Goal: Task Accomplishment & Management: Manage account settings

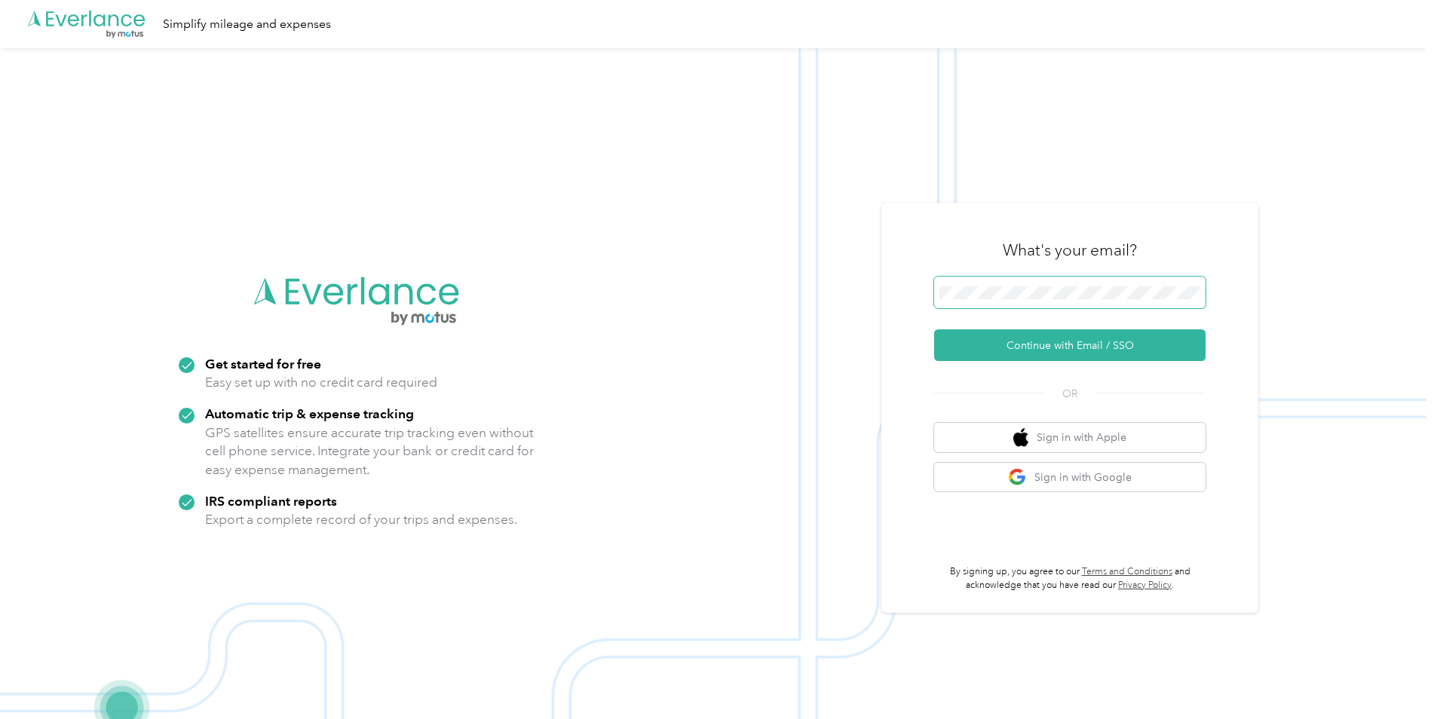
click at [1057, 304] on span at bounding box center [1069, 293] width 271 height 32
click at [1082, 345] on button "Continue with Email / SSO" at bounding box center [1069, 346] width 271 height 32
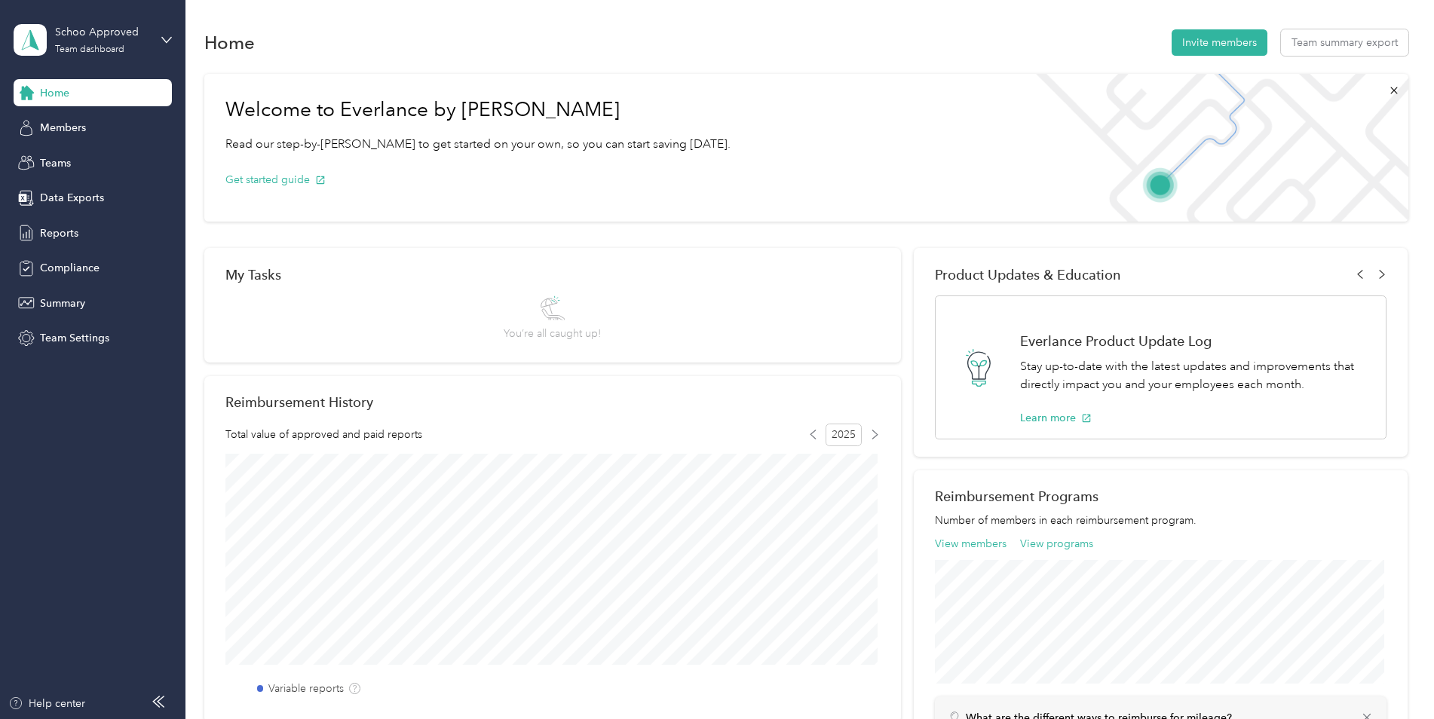
click at [255, 46] on div "Home Invite members Team summary export" at bounding box center [806, 42] width 1204 height 32
click at [226, 43] on h1 "Home" at bounding box center [229, 43] width 51 height 16
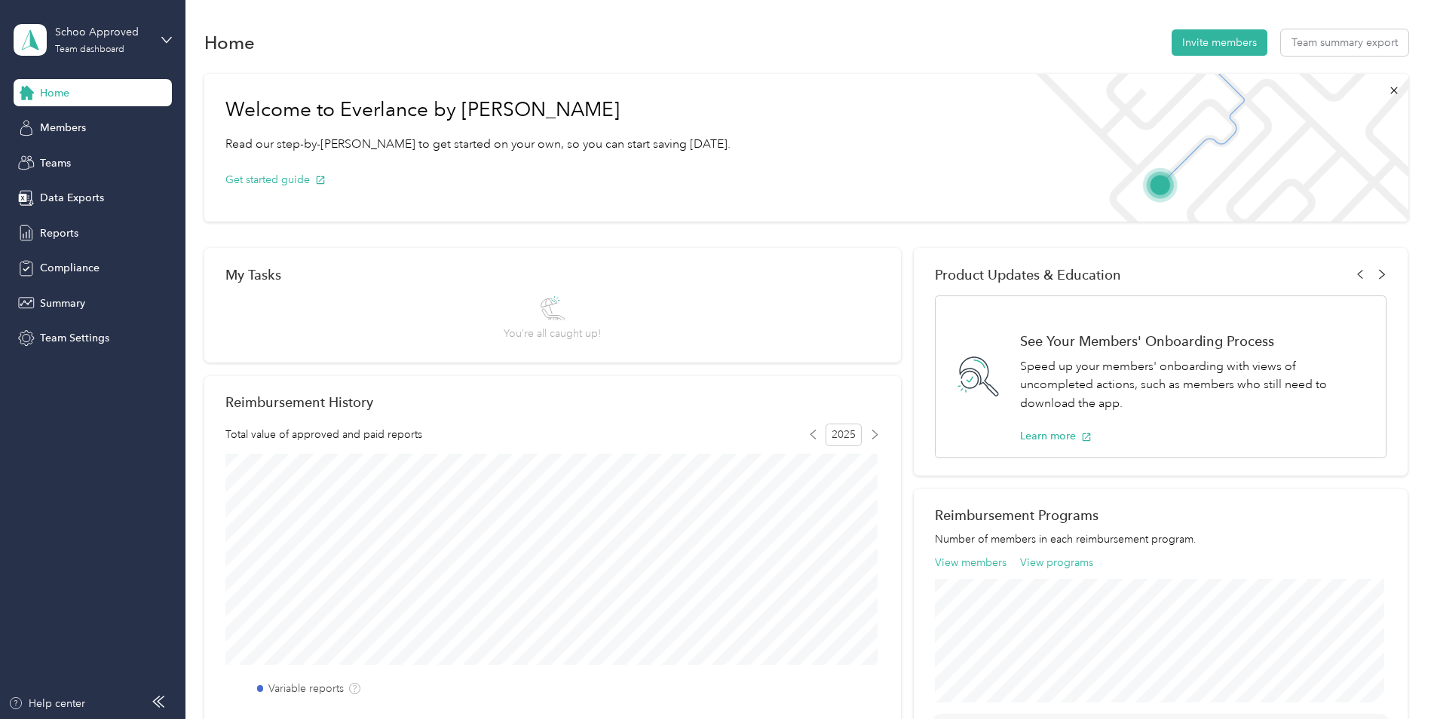
click at [1381, 275] on icon at bounding box center [1383, 274] width 10 height 10
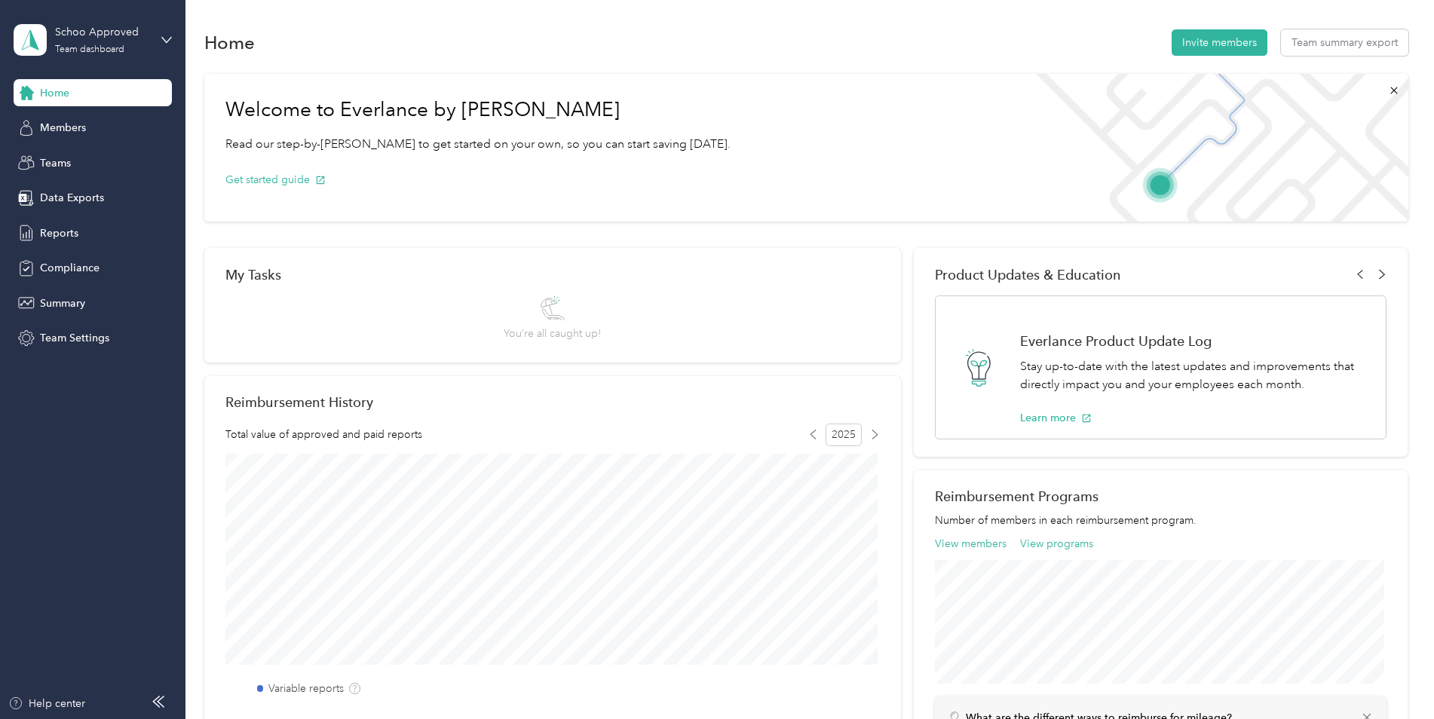
click at [1381, 275] on icon at bounding box center [1383, 274] width 10 height 10
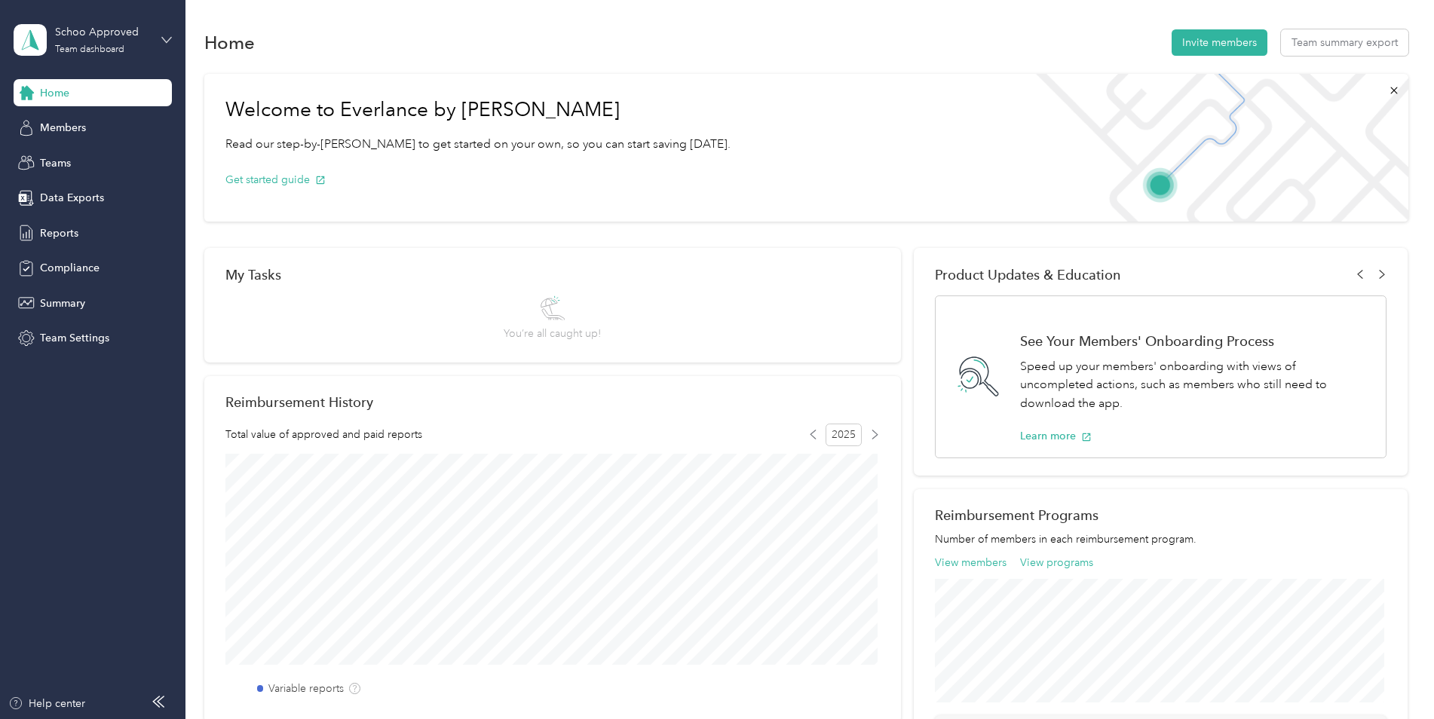
click at [165, 38] on icon at bounding box center [166, 40] width 11 height 11
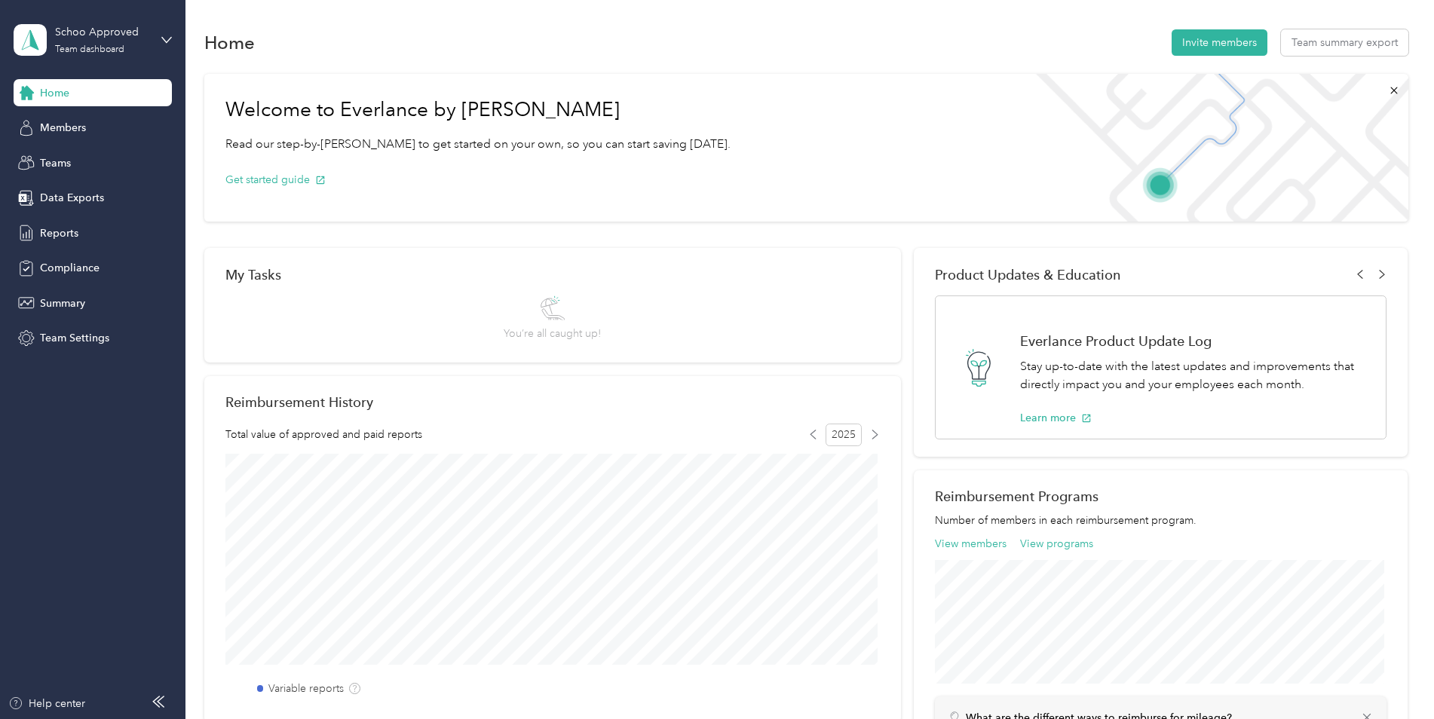
click at [96, 191] on div "Log out" at bounding box center [172, 192] width 296 height 26
